Goal: Transaction & Acquisition: Purchase product/service

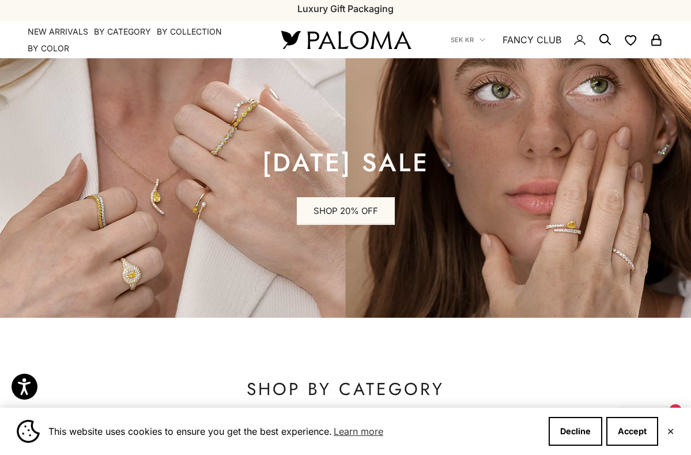
scroll to position [6, 0]
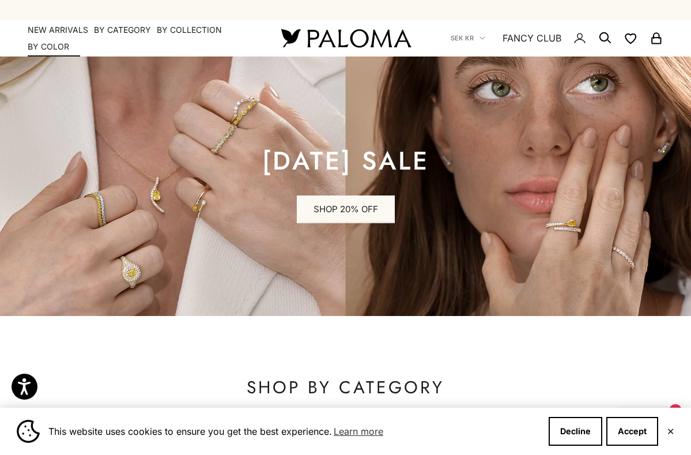
click at [55, 29] on link "NEW ARRIVALS" at bounding box center [58, 30] width 61 height 12
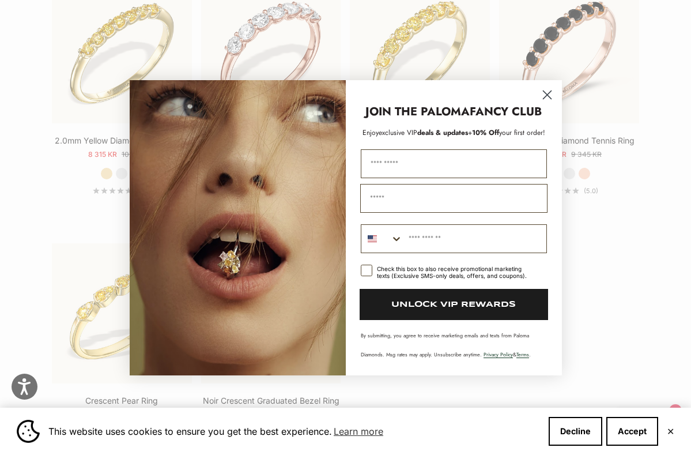
scroll to position [1775, 0]
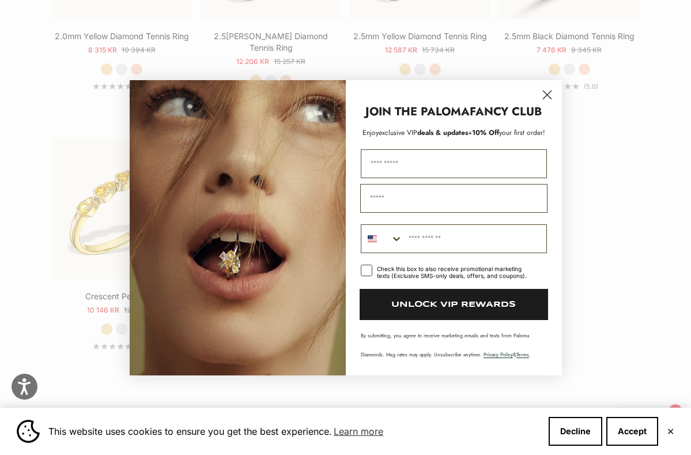
click at [549, 96] on icon "Close dialog" at bounding box center [547, 94] width 8 height 8
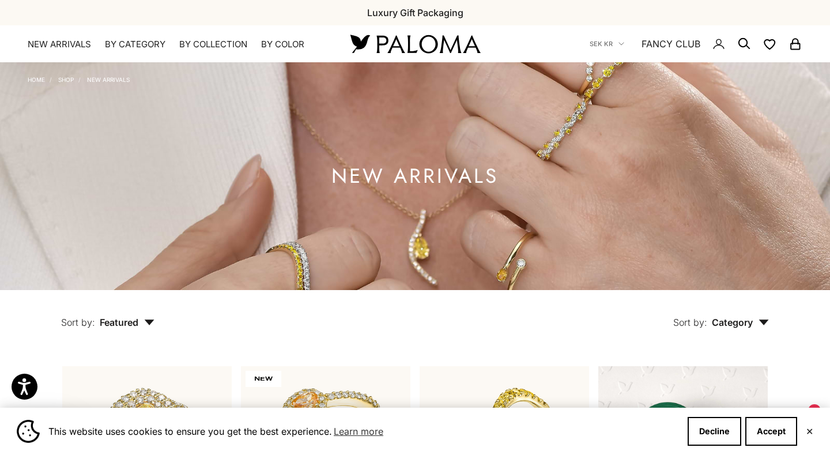
scroll to position [0, 0]
click at [69, 80] on link "Shop" at bounding box center [66, 79] width 16 height 7
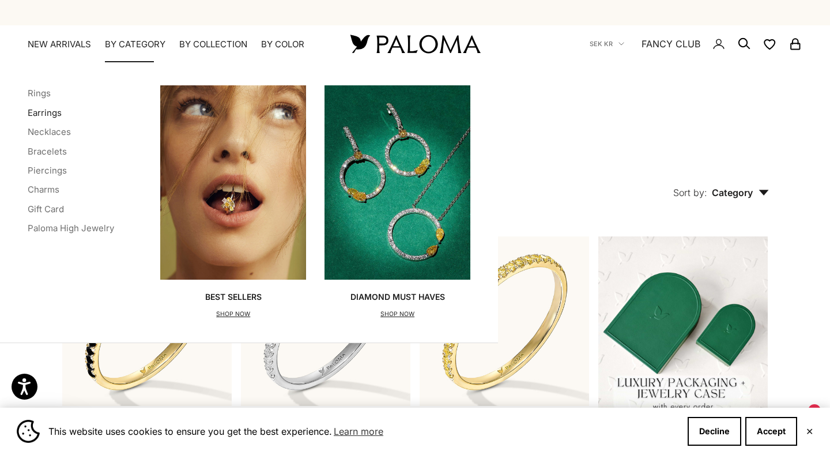
click at [48, 115] on link "Earrings" at bounding box center [45, 112] width 34 height 11
